Goal: Find specific page/section: Find specific page/section

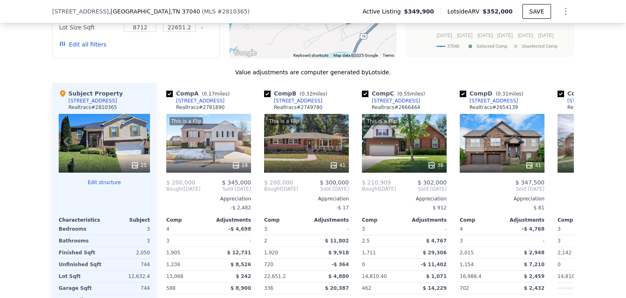
scroll to position [952, 0]
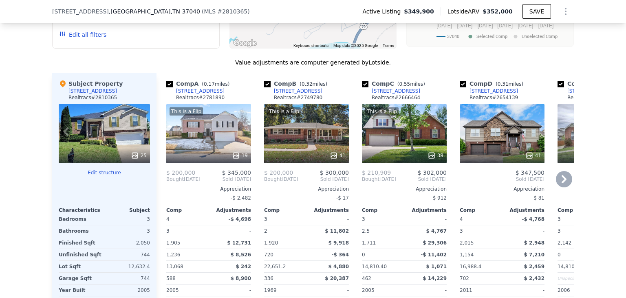
click at [562, 178] on icon at bounding box center [564, 179] width 16 height 16
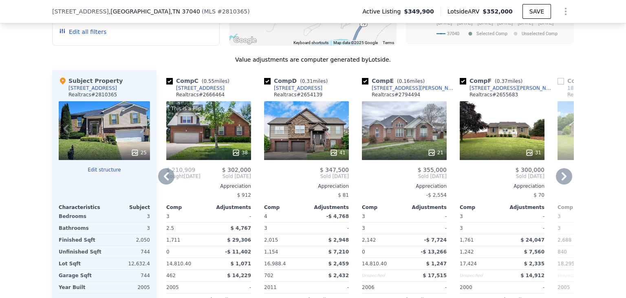
scroll to position [954, 0]
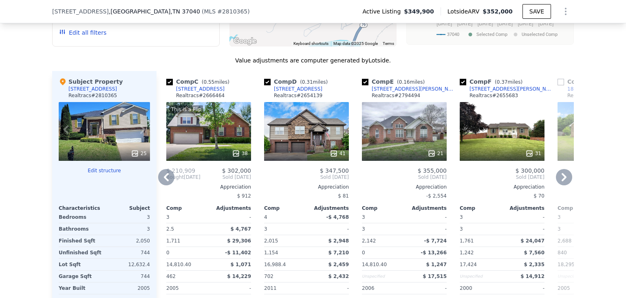
click at [562, 173] on icon at bounding box center [564, 177] width 16 height 16
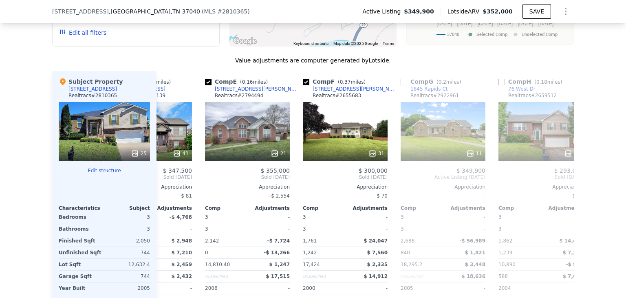
scroll to position [0, 391]
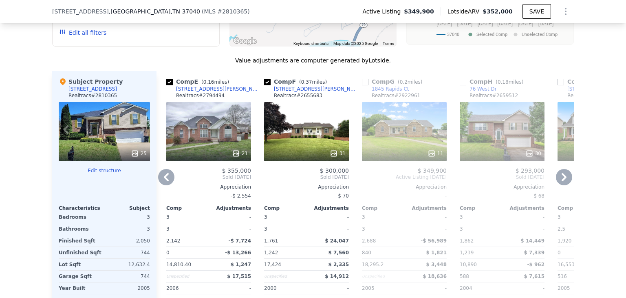
click at [562, 173] on icon at bounding box center [564, 177] width 5 height 8
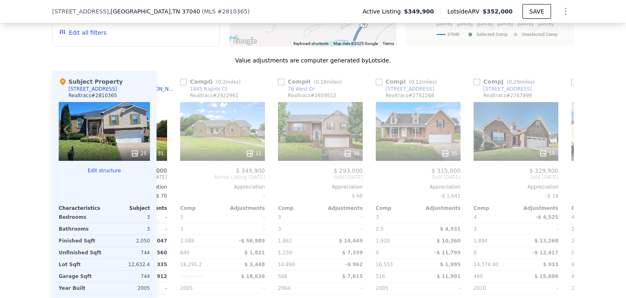
scroll to position [0, 587]
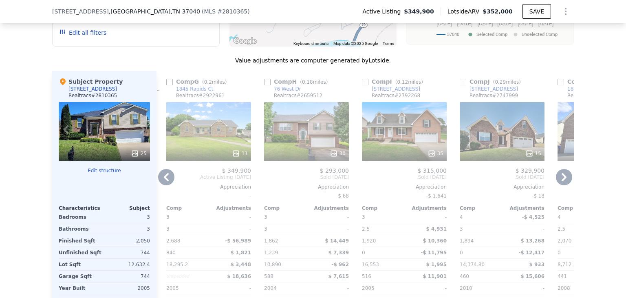
click at [164, 174] on icon at bounding box center [166, 177] width 5 height 8
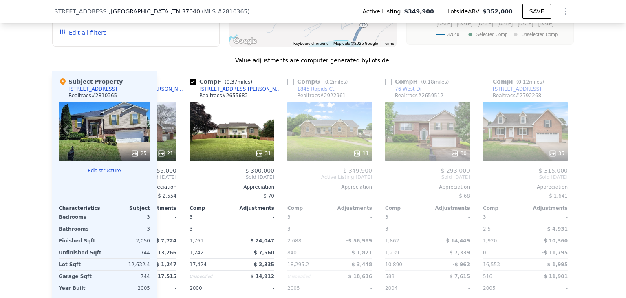
scroll to position [0, 391]
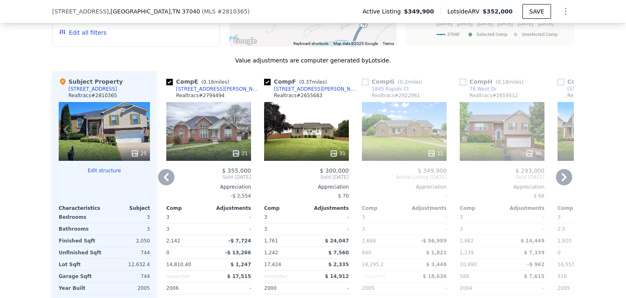
click at [164, 174] on icon at bounding box center [166, 177] width 5 height 8
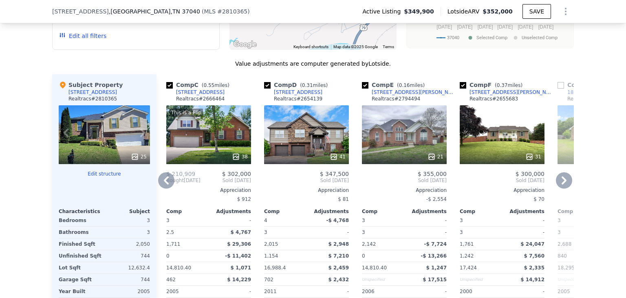
scroll to position [950, 0]
click at [409, 128] on div "21" at bounding box center [404, 134] width 85 height 59
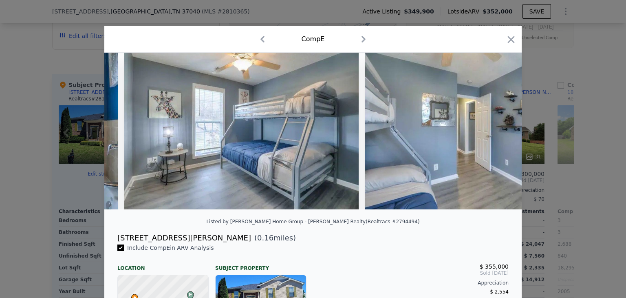
scroll to position [0, 2595]
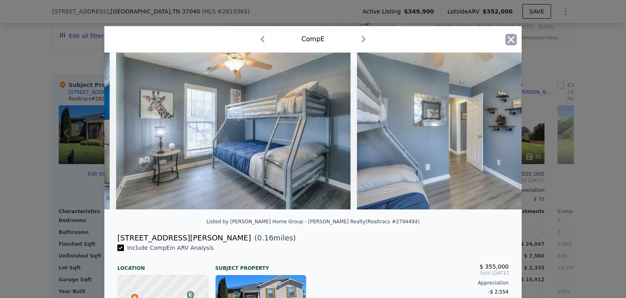
click at [509, 36] on icon "button" at bounding box center [510, 39] width 11 height 11
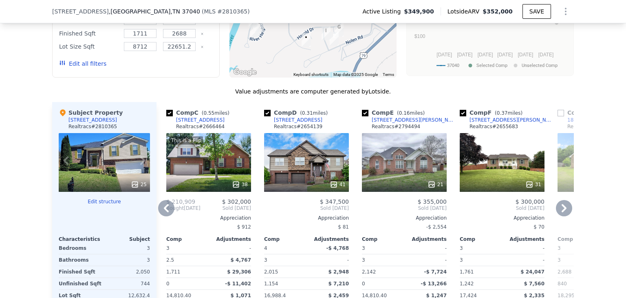
scroll to position [919, 0]
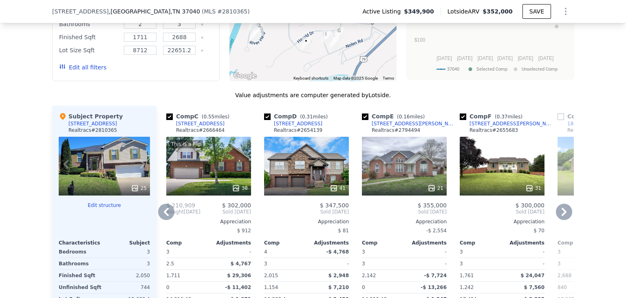
click at [401, 162] on div "21" at bounding box center [404, 166] width 85 height 59
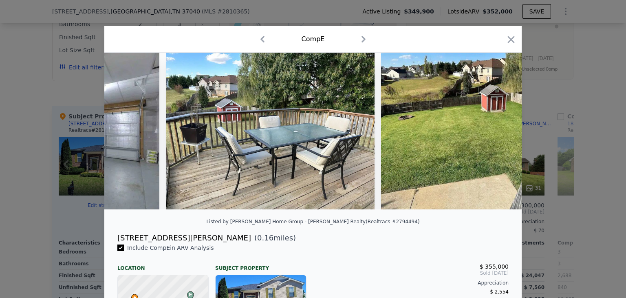
scroll to position [0, 4493]
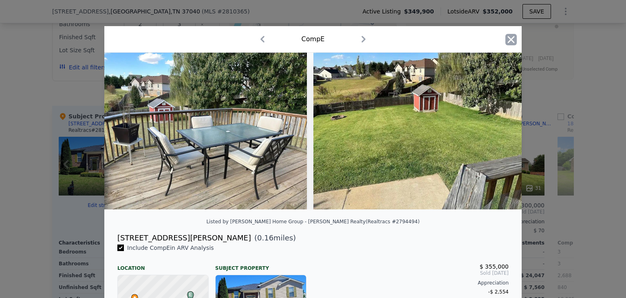
click at [509, 42] on icon "button" at bounding box center [510, 39] width 11 height 11
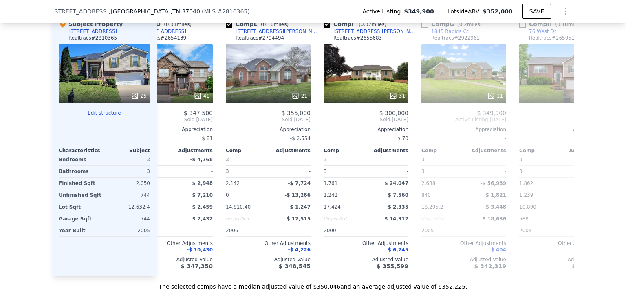
scroll to position [1008, 0]
